Goal: Transaction & Acquisition: Purchase product/service

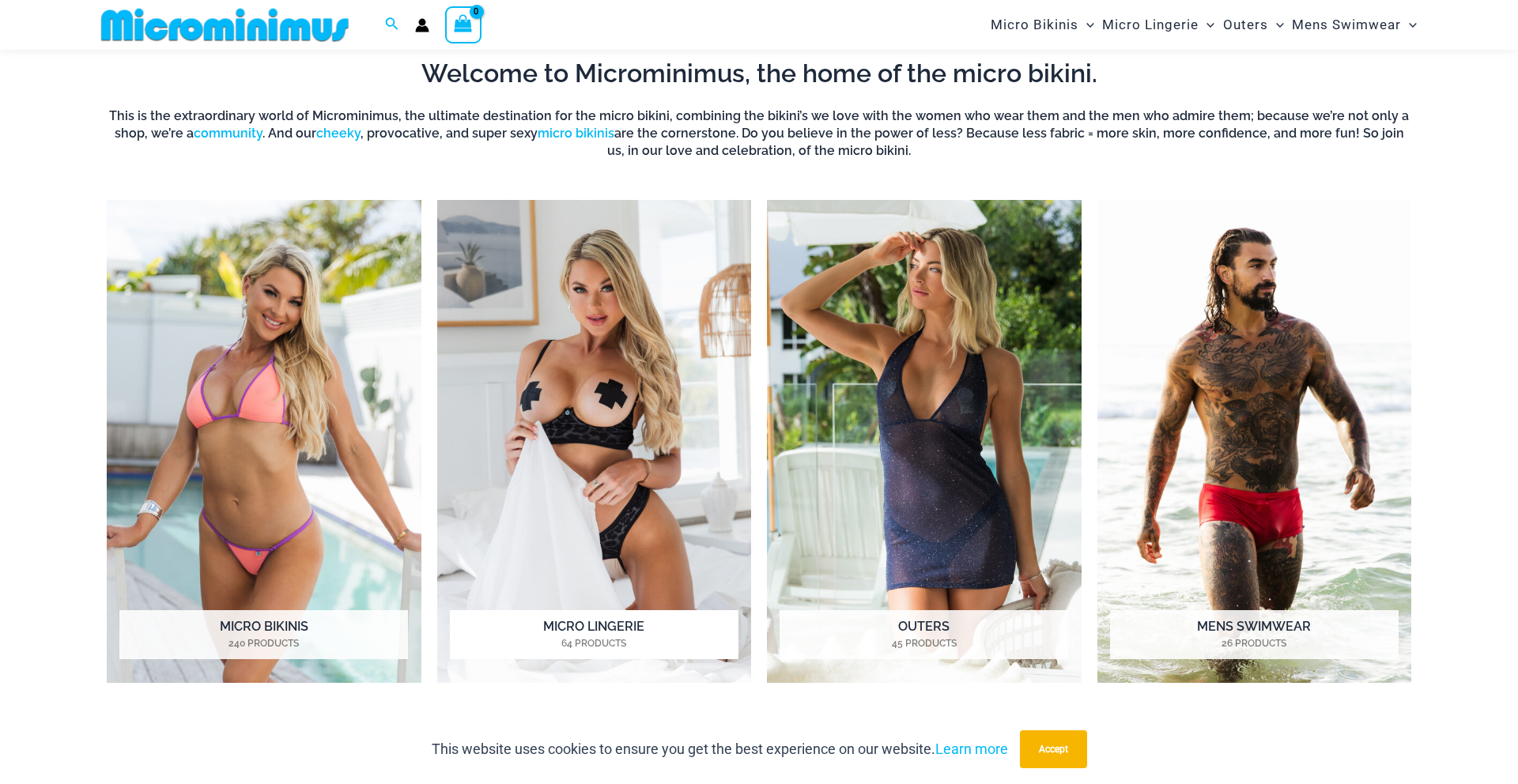
scroll to position [687, 0]
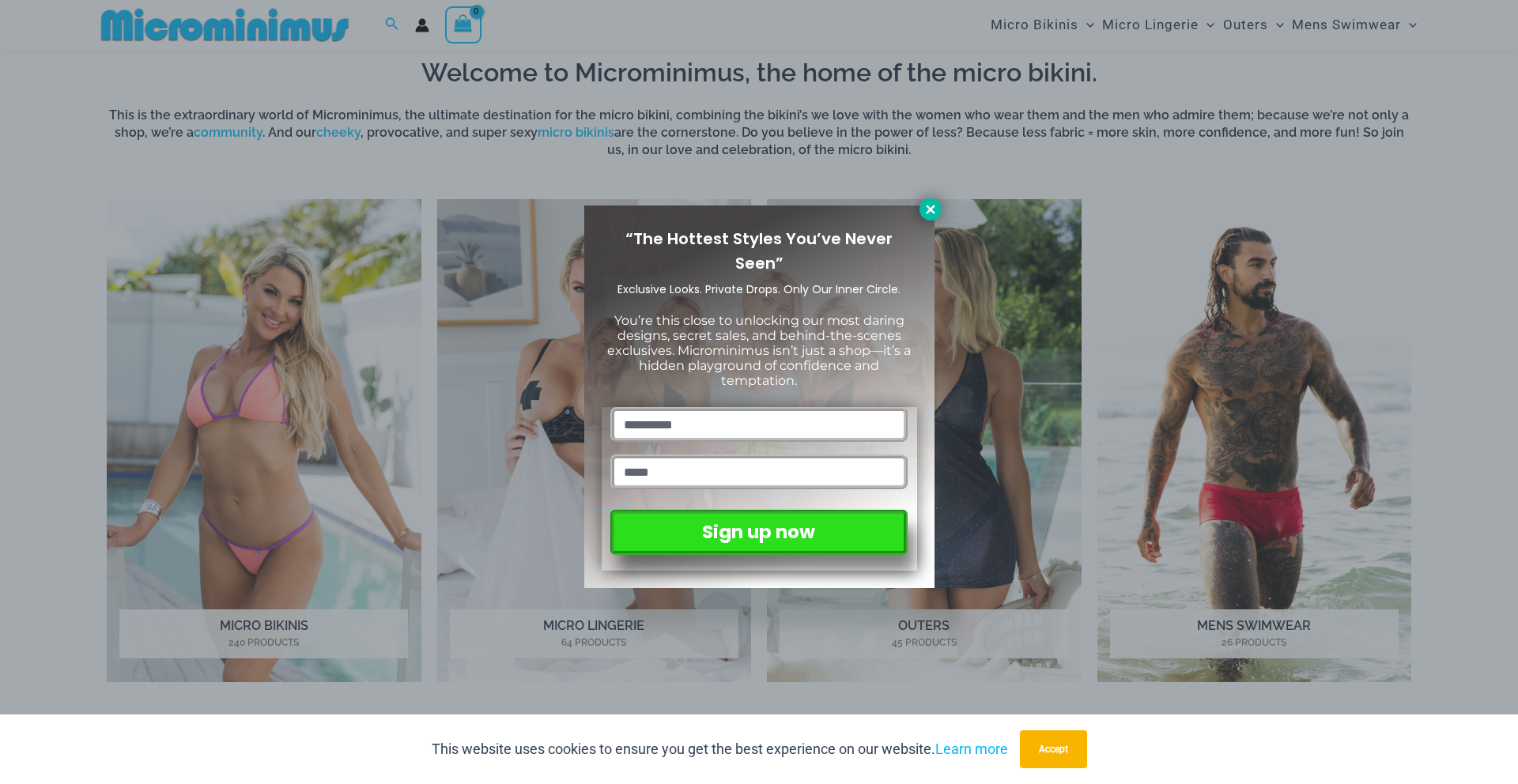
click at [936, 206] on icon at bounding box center [931, 209] width 14 height 14
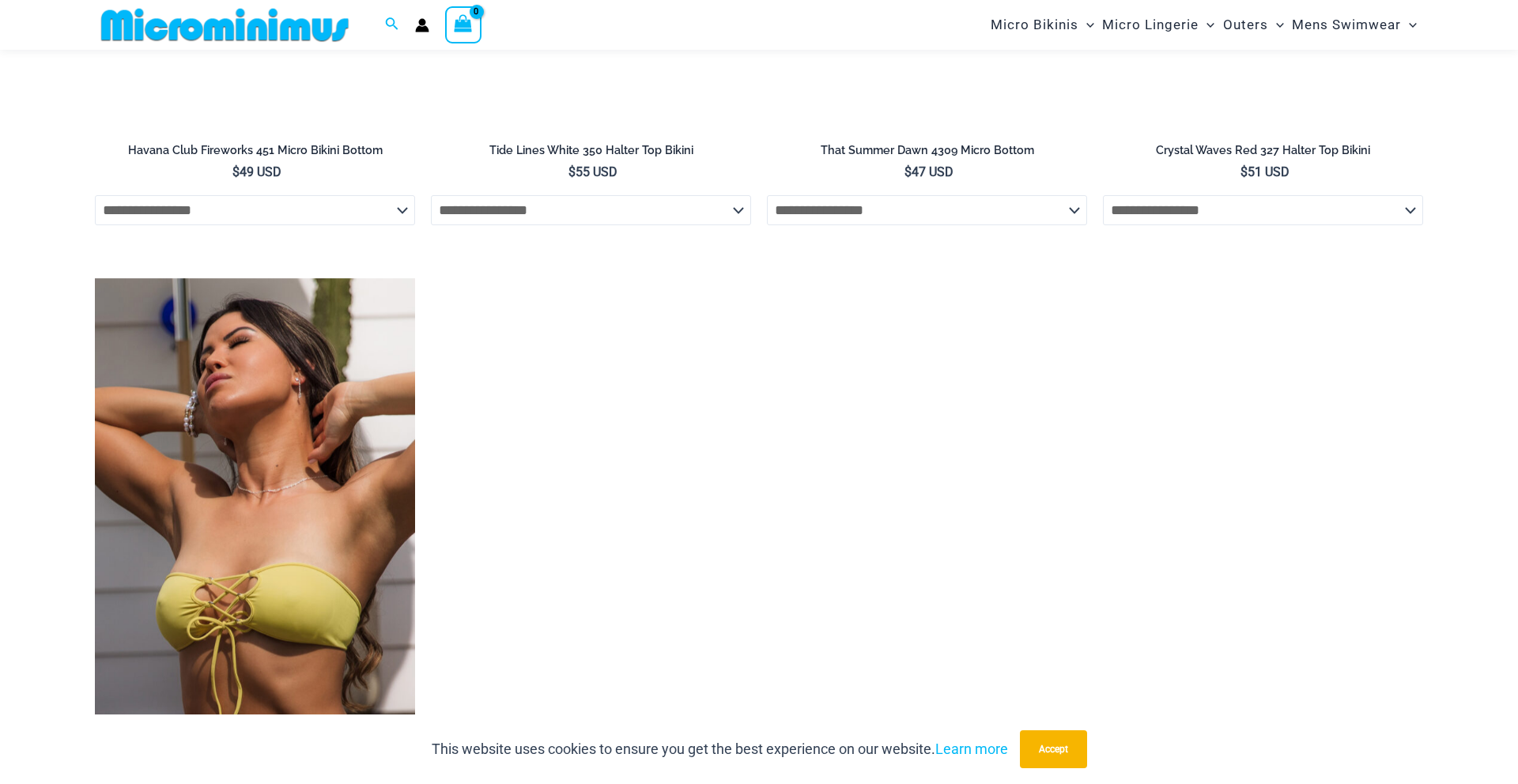
scroll to position [3970, 0]
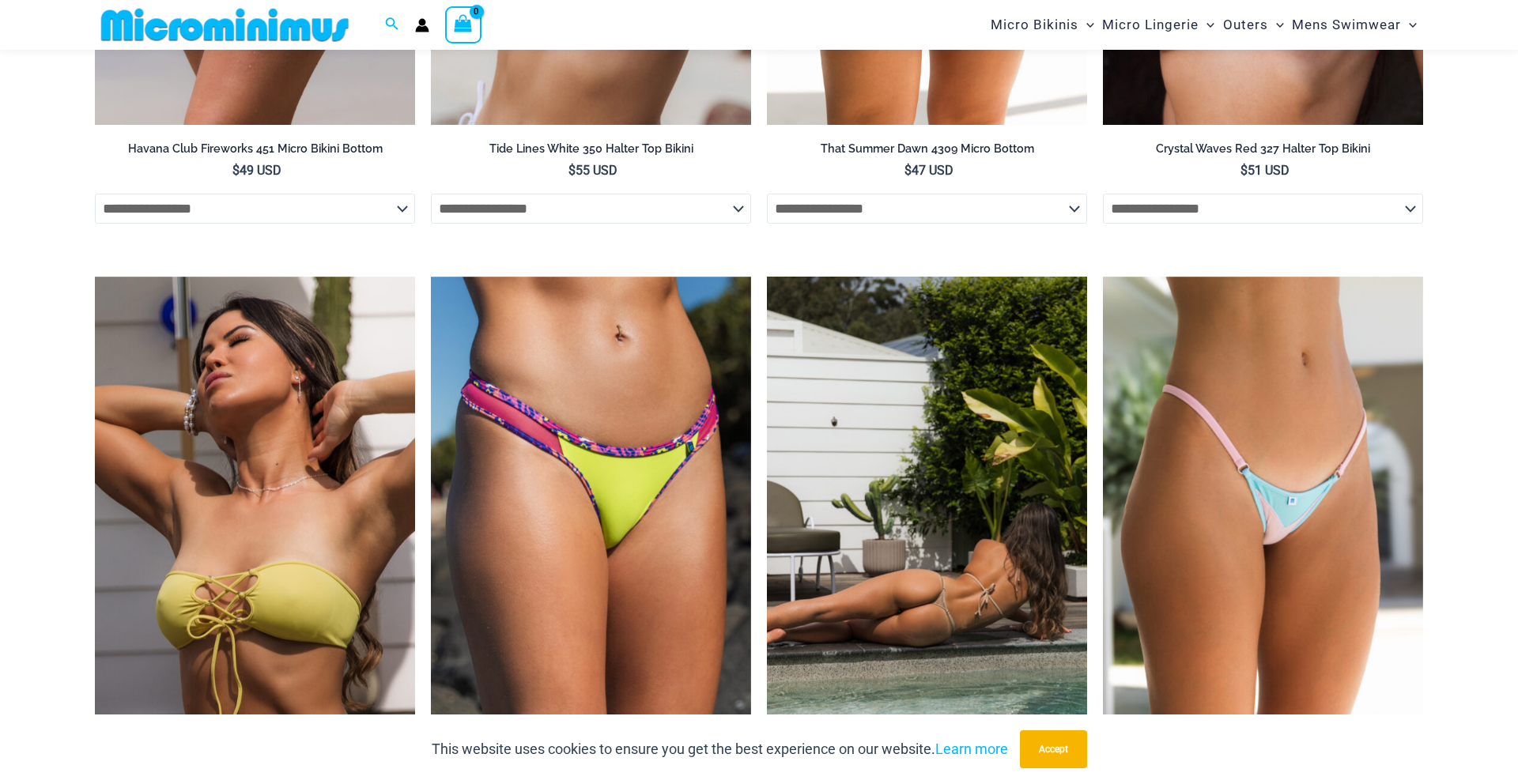
click at [835, 457] on img at bounding box center [927, 516] width 320 height 480
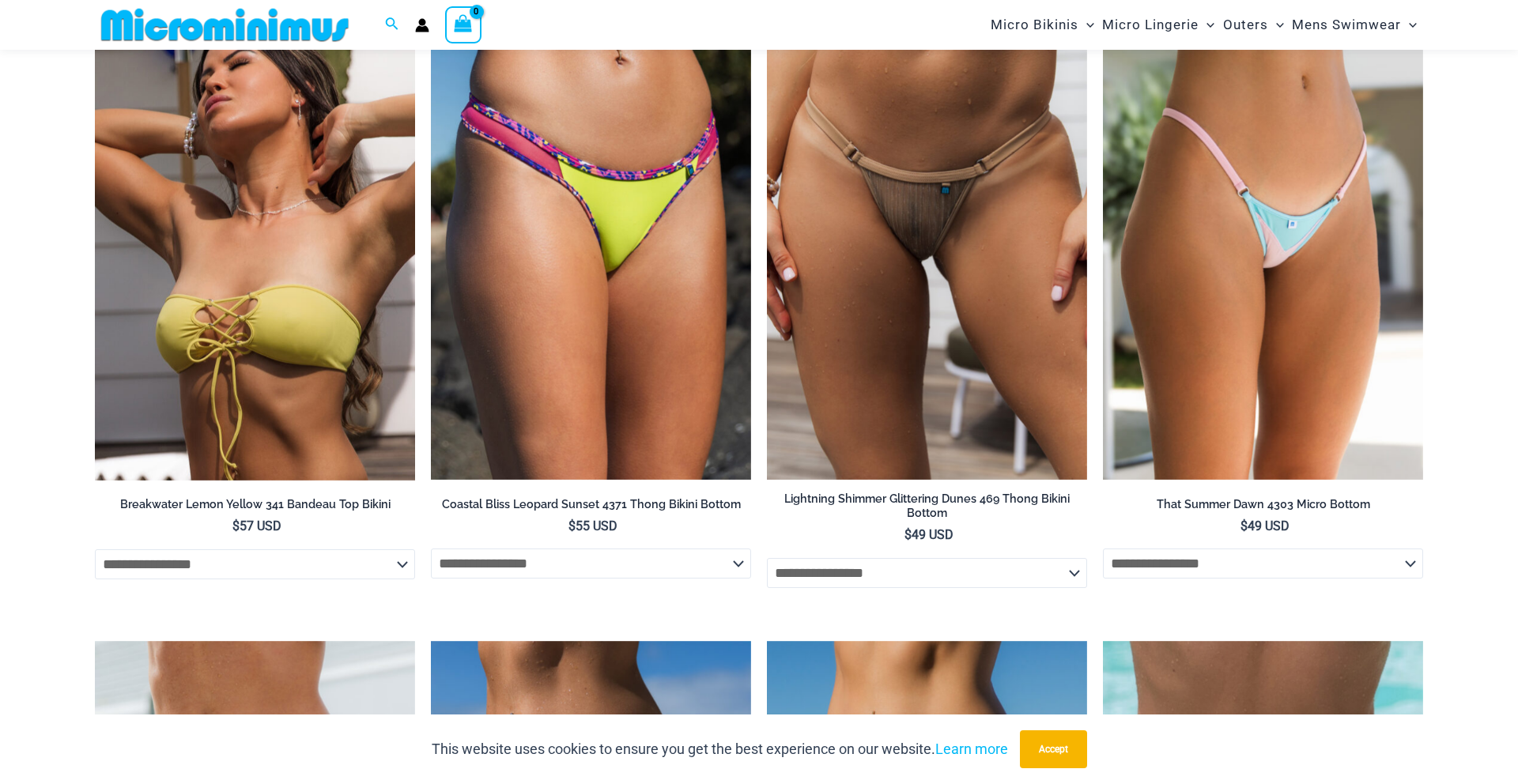
scroll to position [4204, 0]
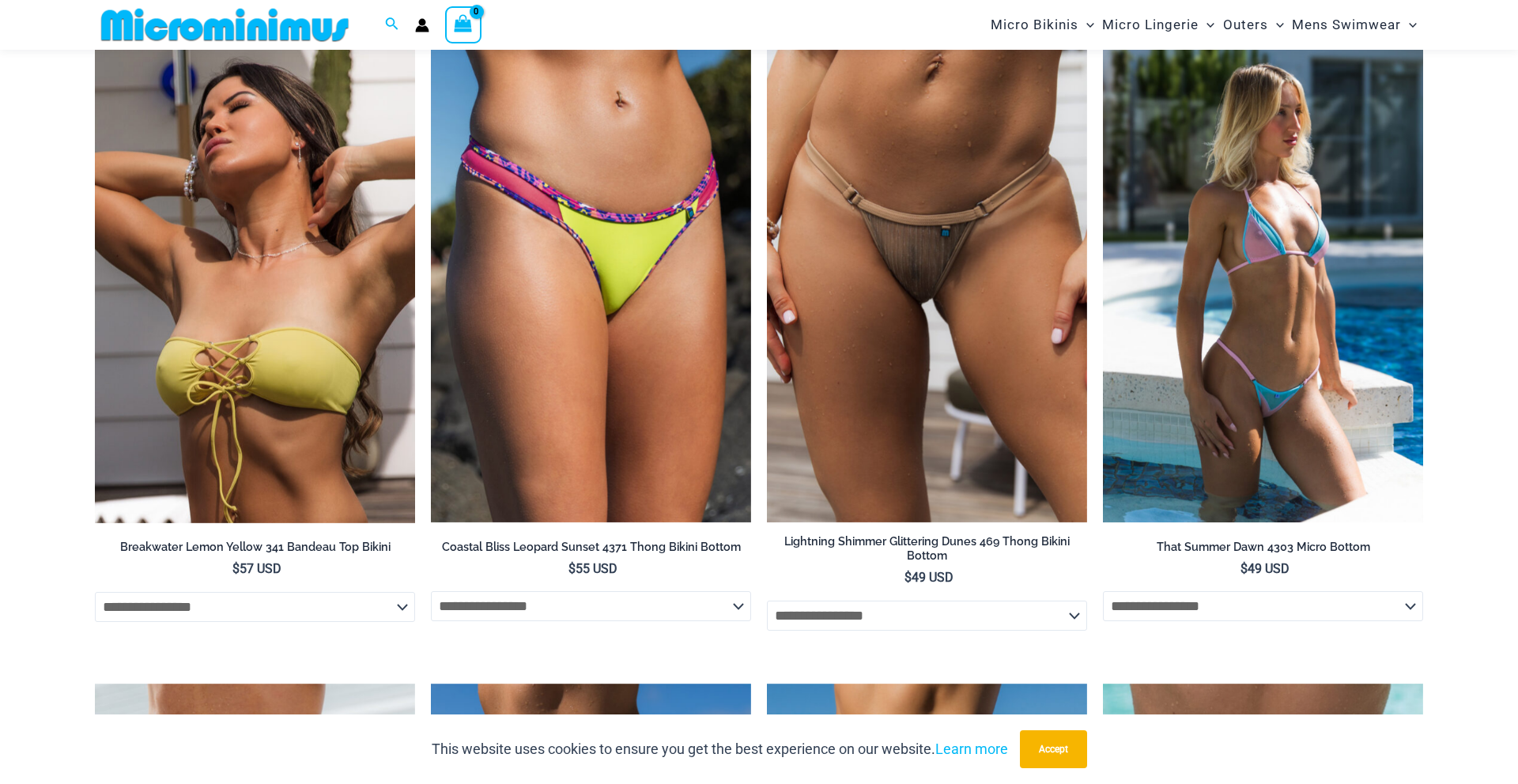
click at [1236, 282] on img at bounding box center [1263, 283] width 320 height 480
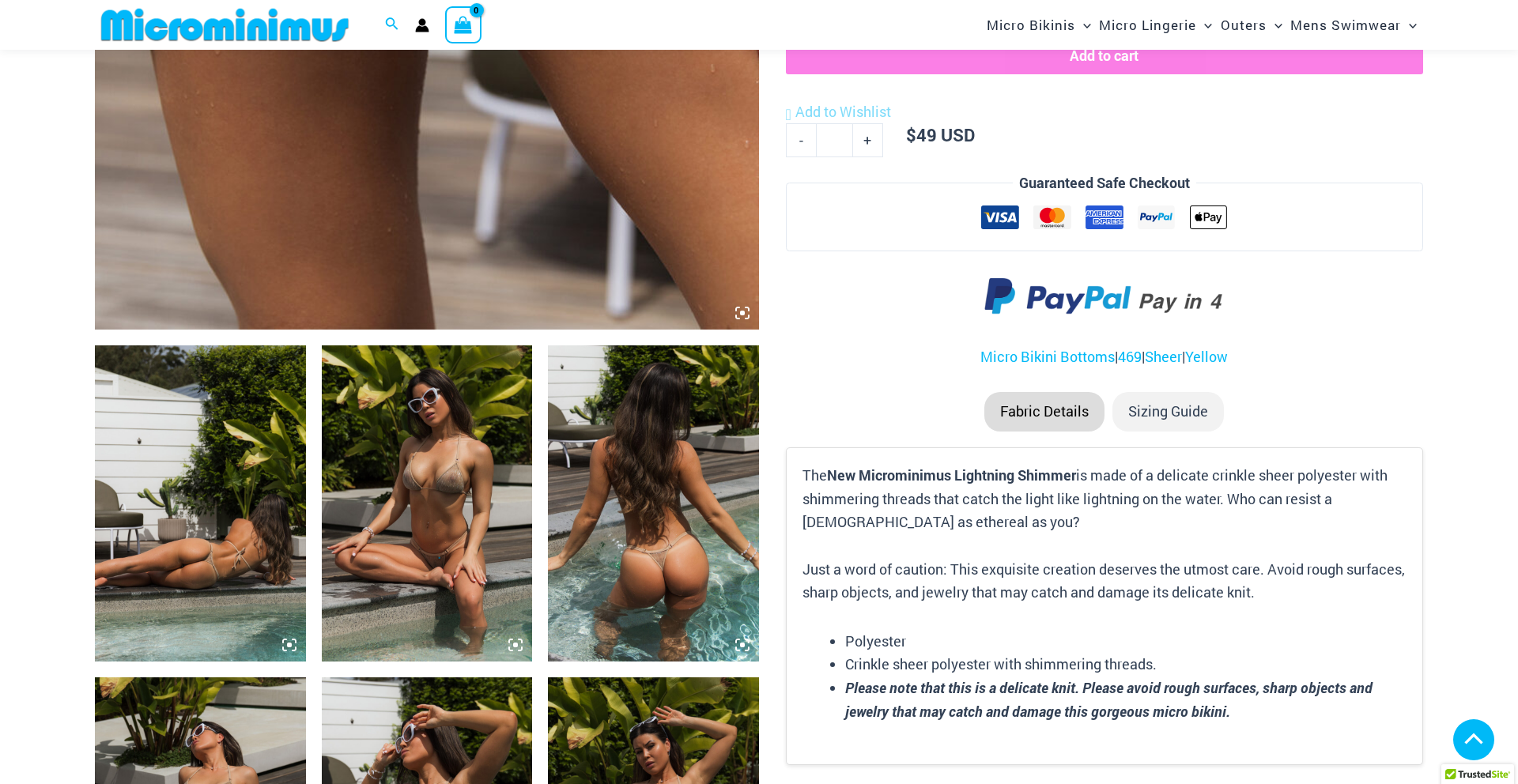
scroll to position [1009, 0]
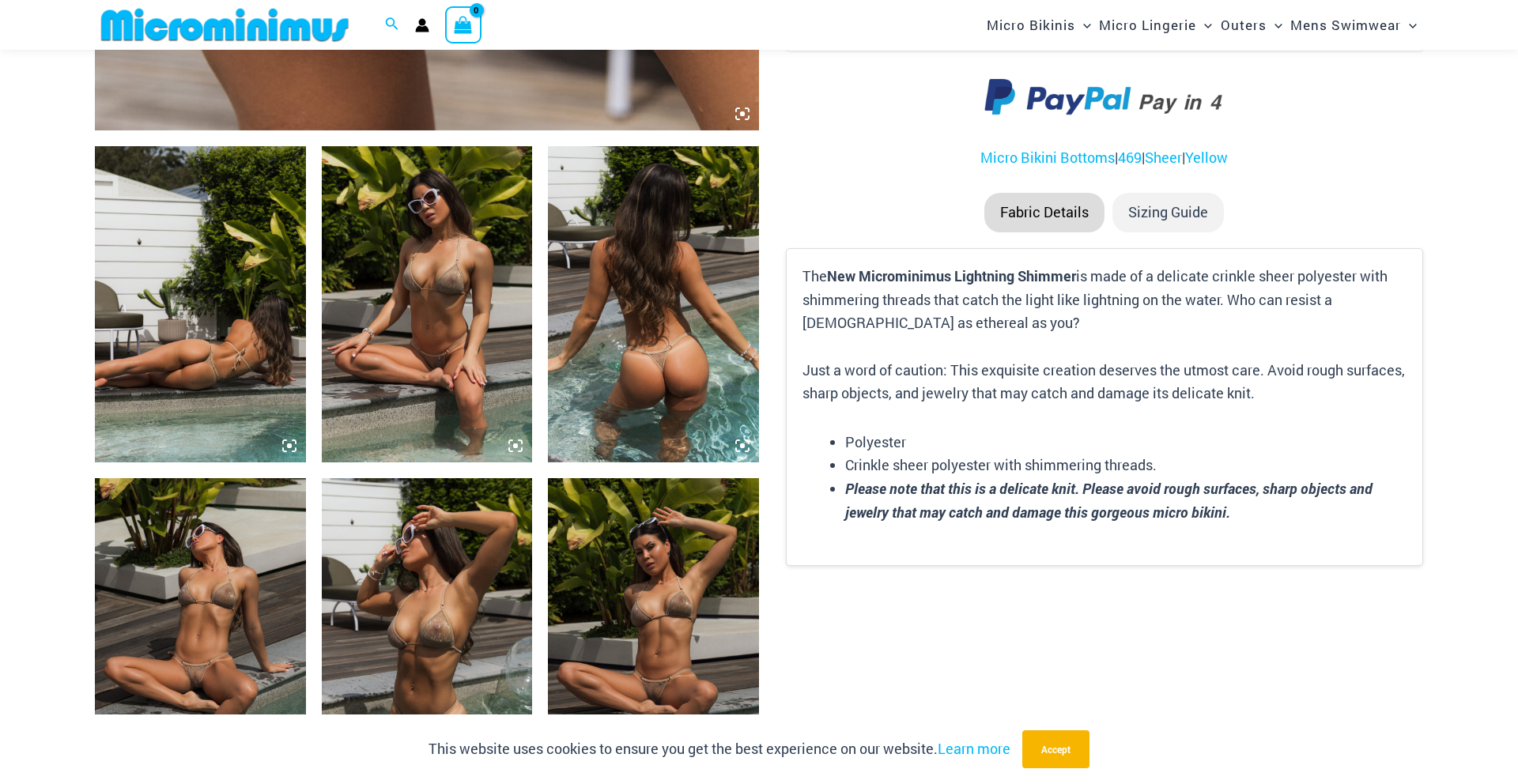
click at [427, 383] on img at bounding box center [427, 304] width 211 height 316
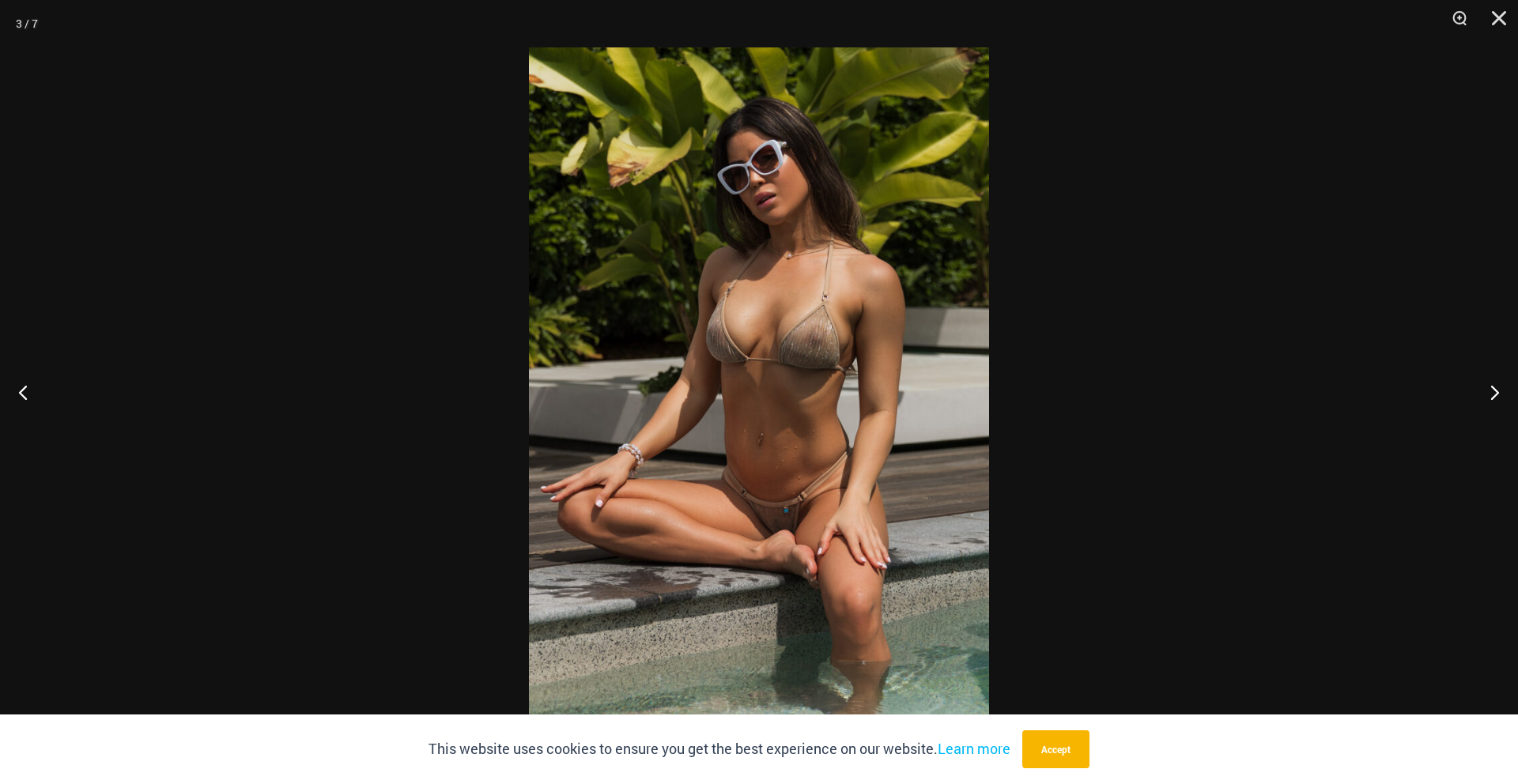
click at [789, 380] on img at bounding box center [759, 392] width 460 height 690
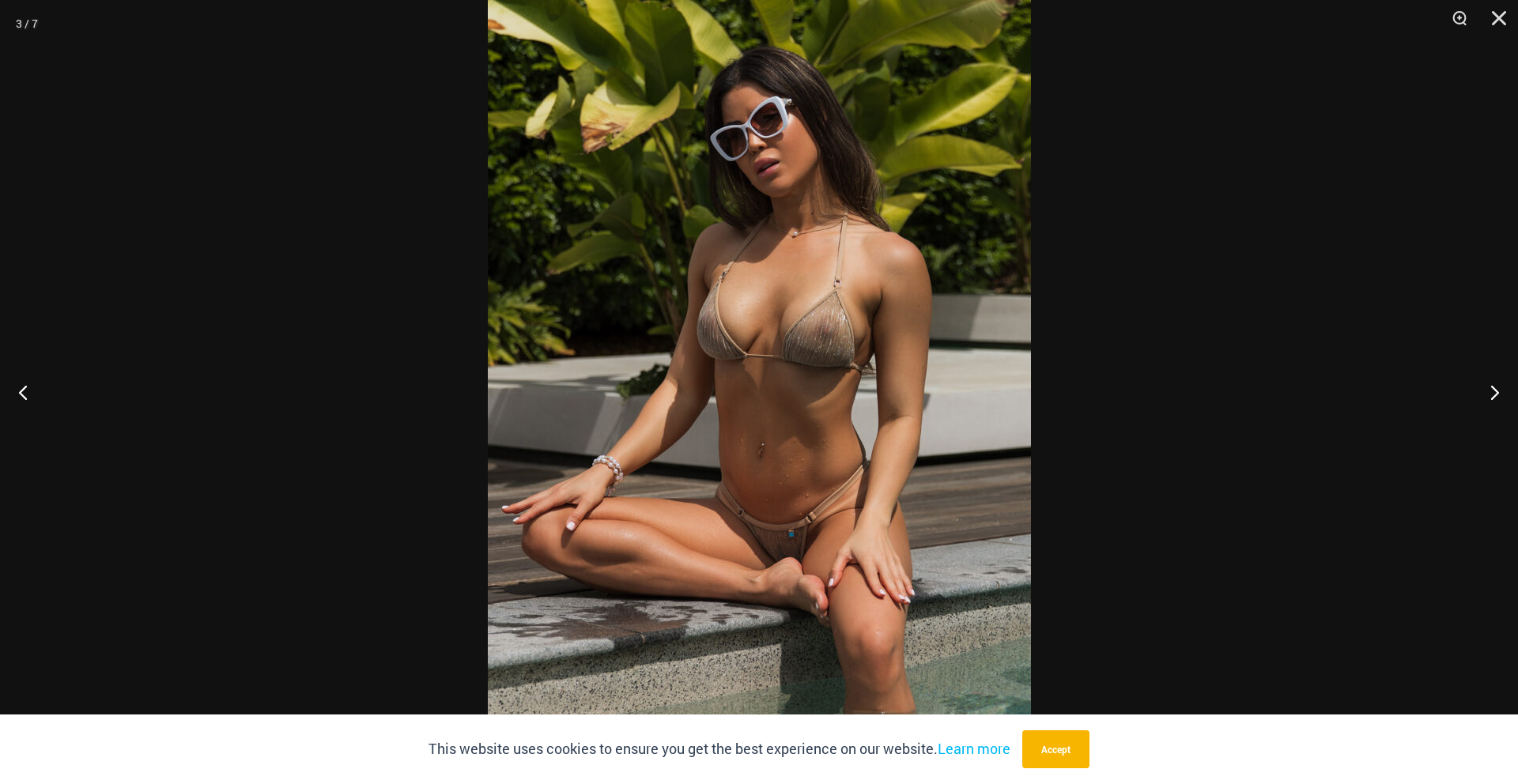
click at [789, 380] on img at bounding box center [759, 395] width 544 height 814
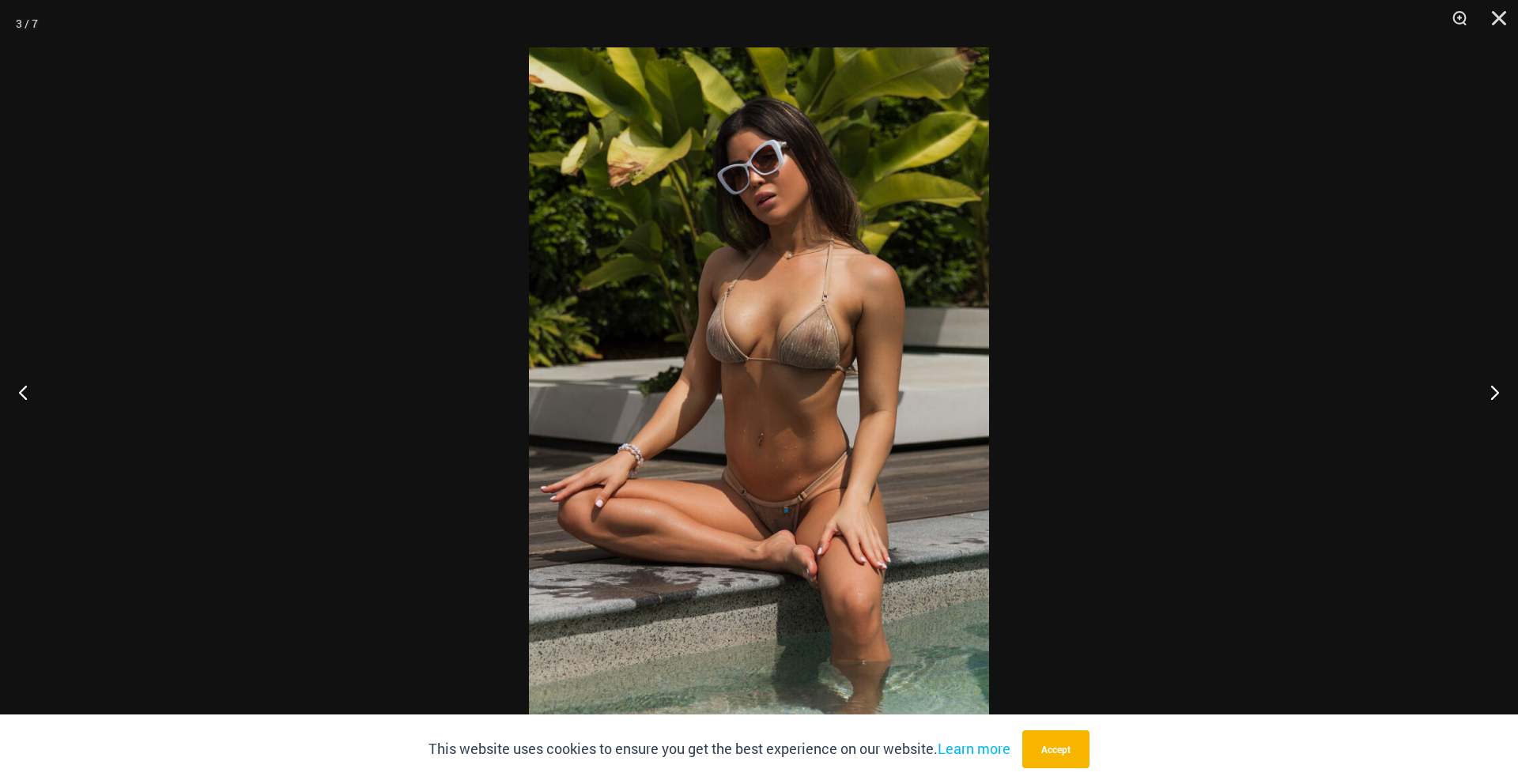
click at [507, 296] on div at bounding box center [759, 392] width 1518 height 784
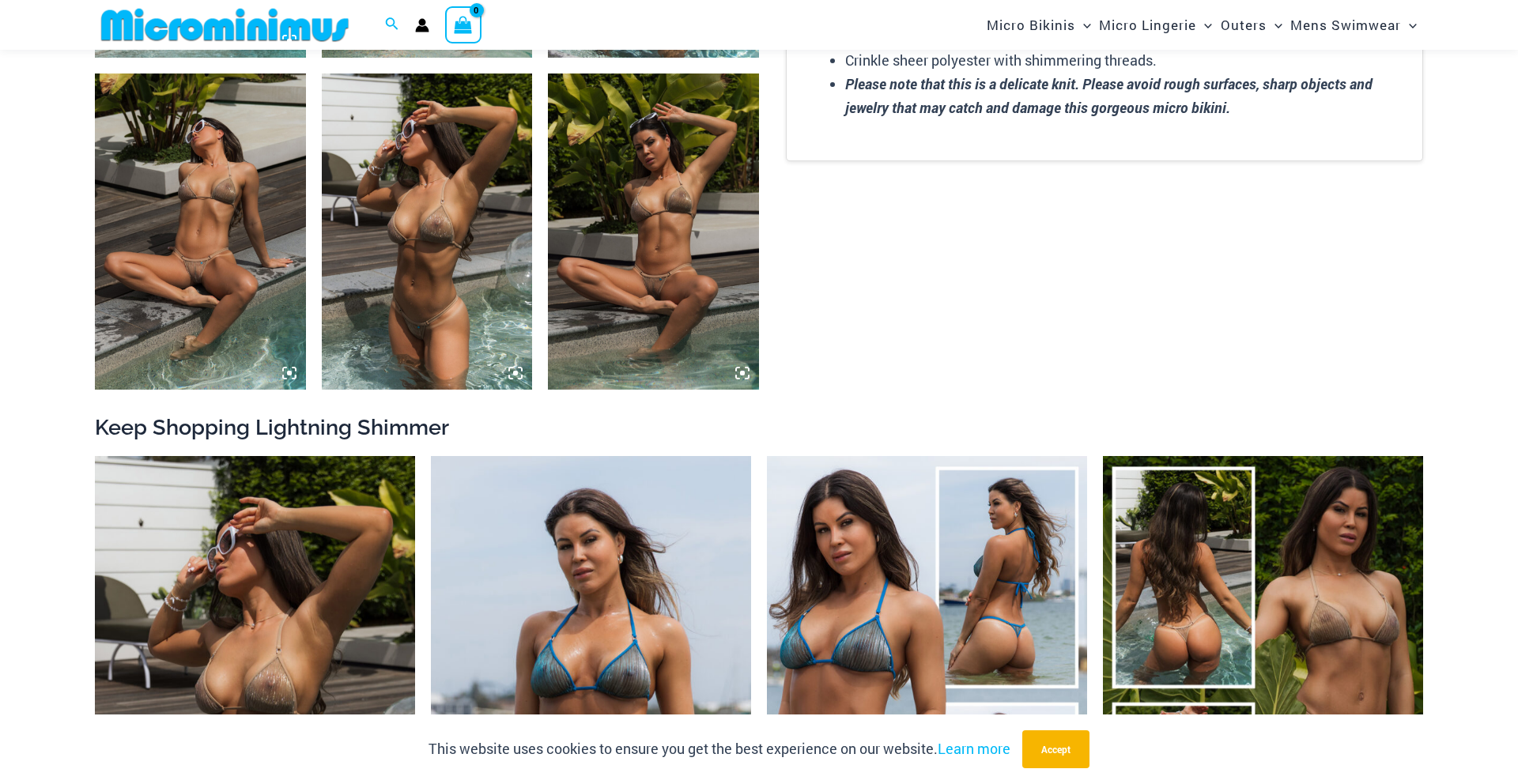
scroll to position [1420, 0]
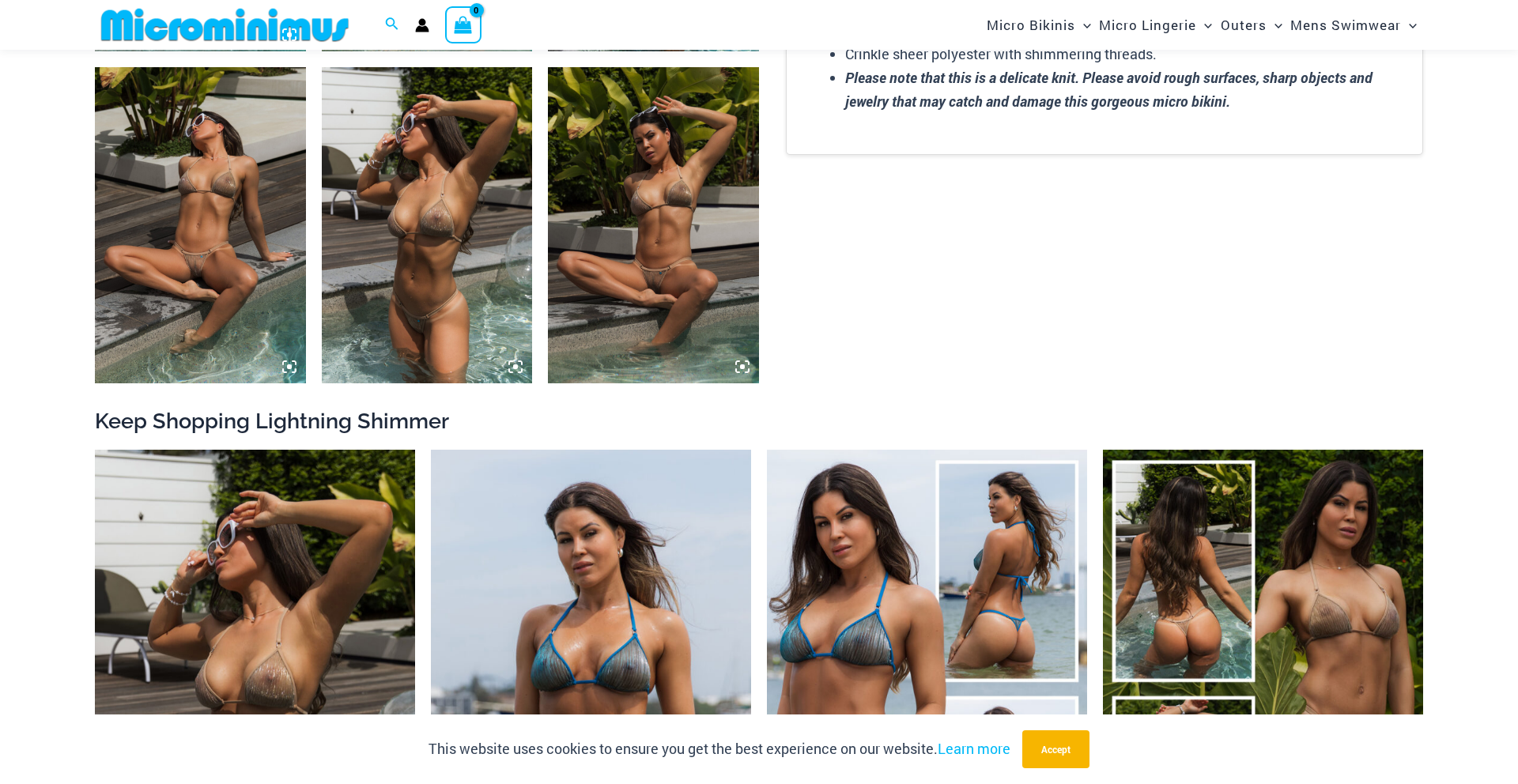
click at [268, 216] on img at bounding box center [200, 225] width 211 height 316
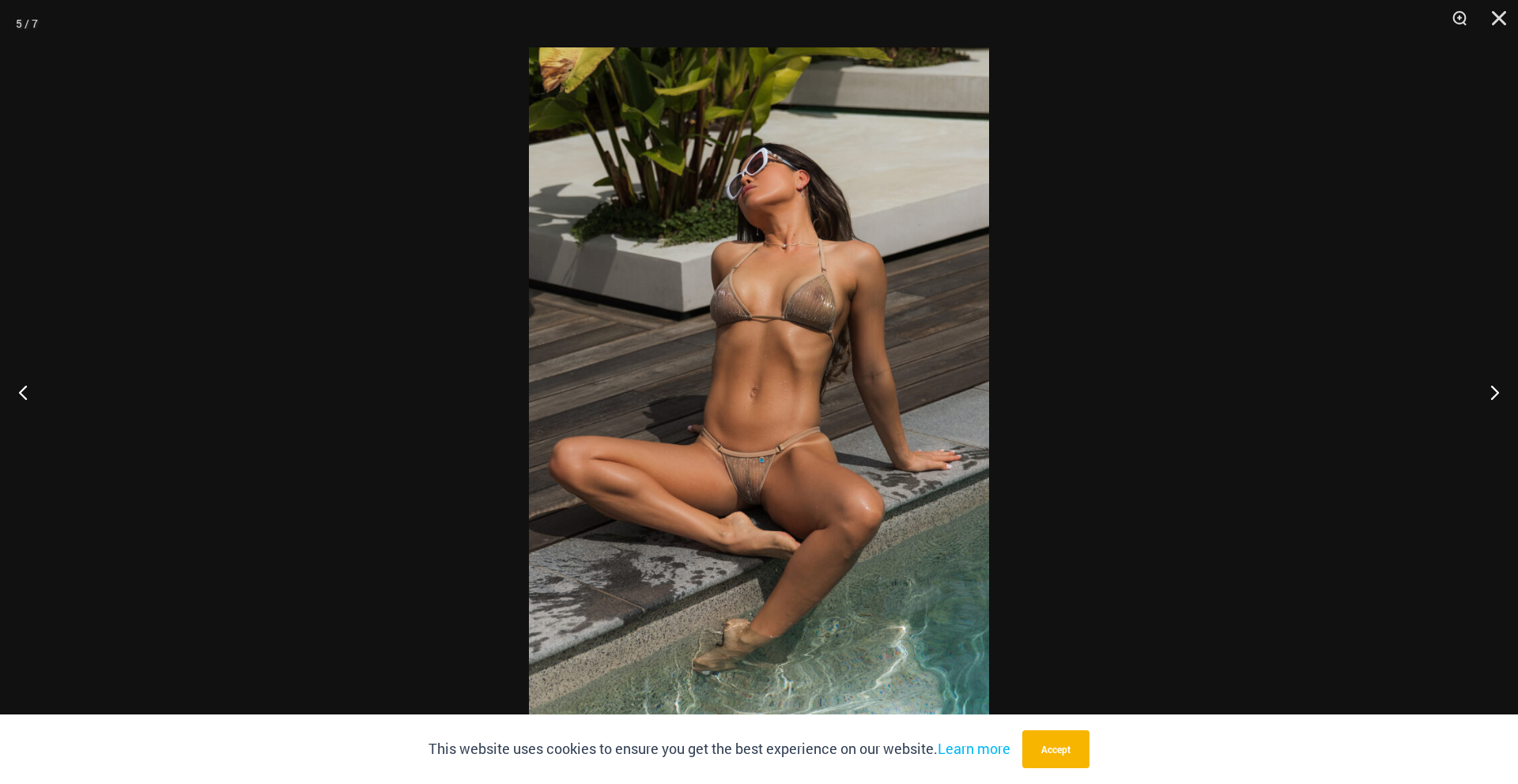
click at [745, 431] on img at bounding box center [759, 392] width 460 height 690
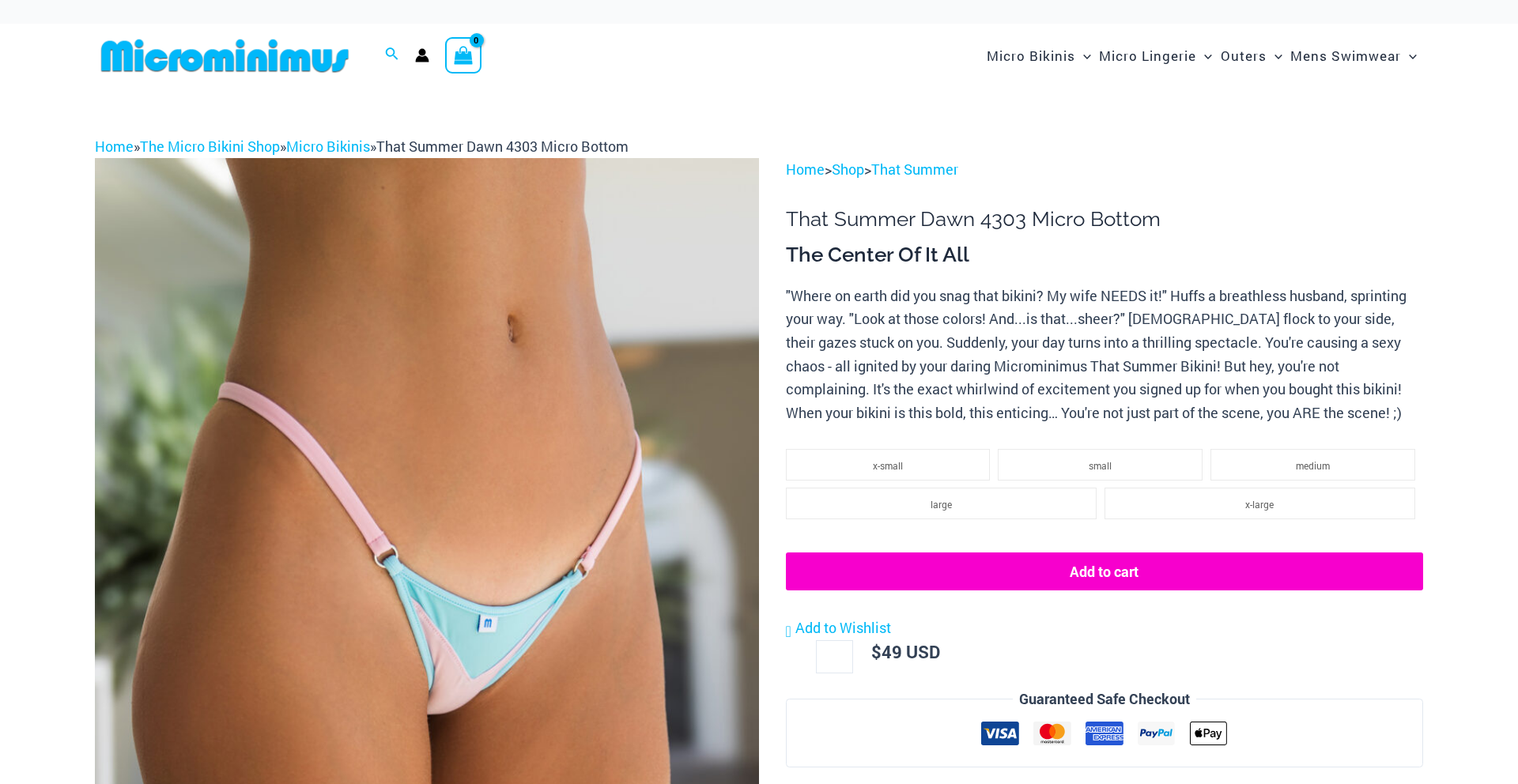
scroll to position [24, 0]
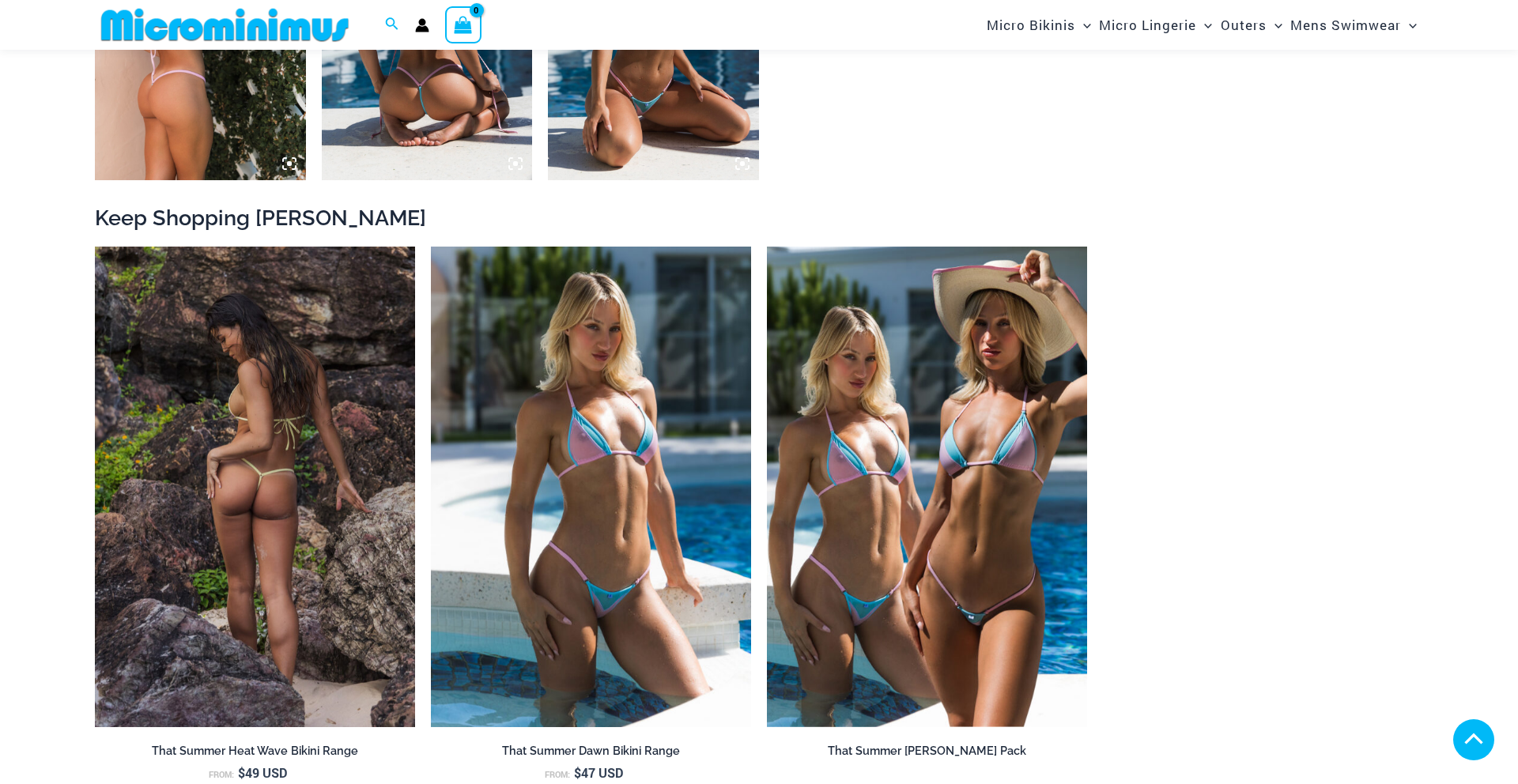
click at [329, 347] on img at bounding box center [255, 486] width 320 height 480
